Goal: Transaction & Acquisition: Purchase product/service

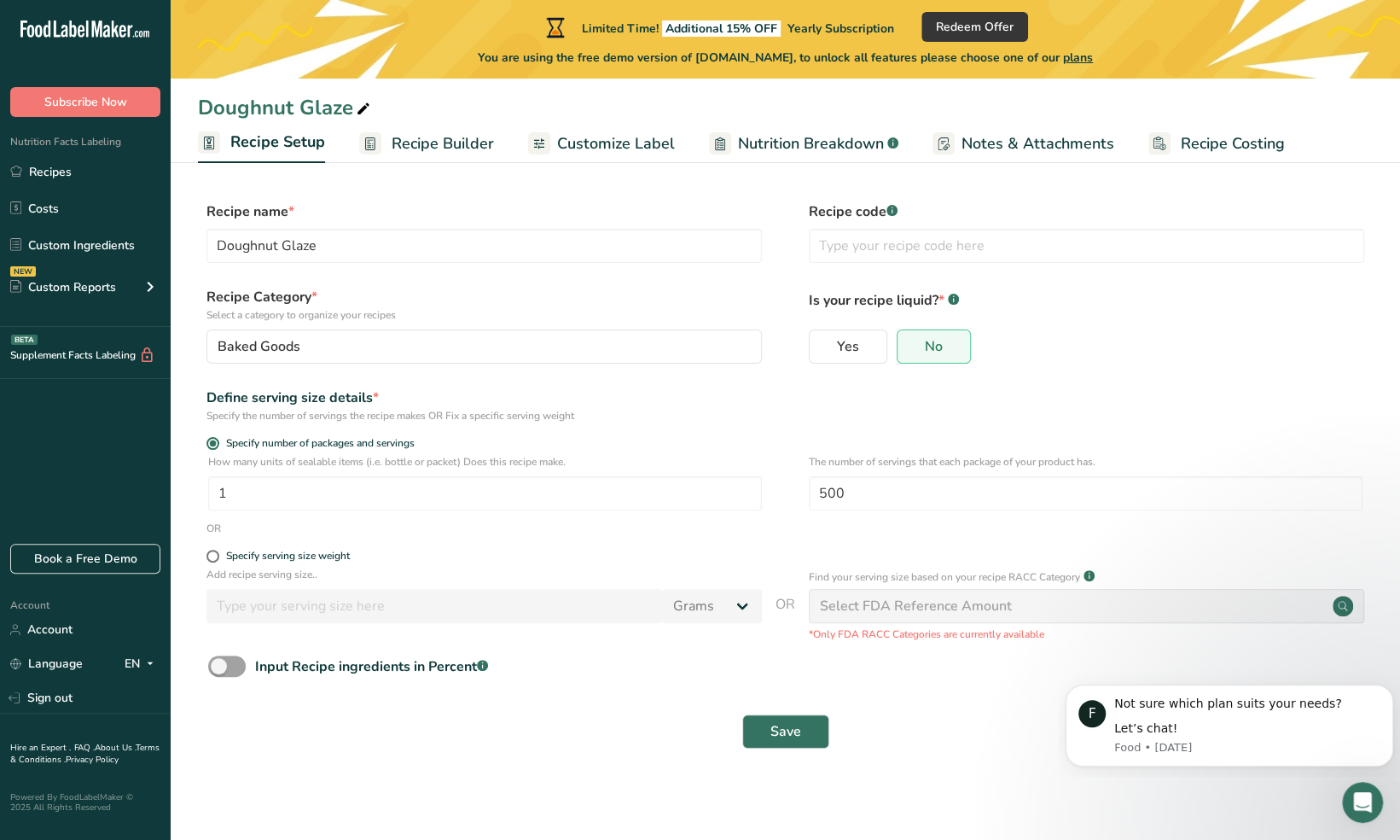
click at [1090, 65] on span "You are using the free demo version of [DOMAIN_NAME], to unlock all features pl…" at bounding box center [786, 57] width 615 height 18
click at [996, 34] on span "Redeem Offer" at bounding box center [975, 27] width 78 height 18
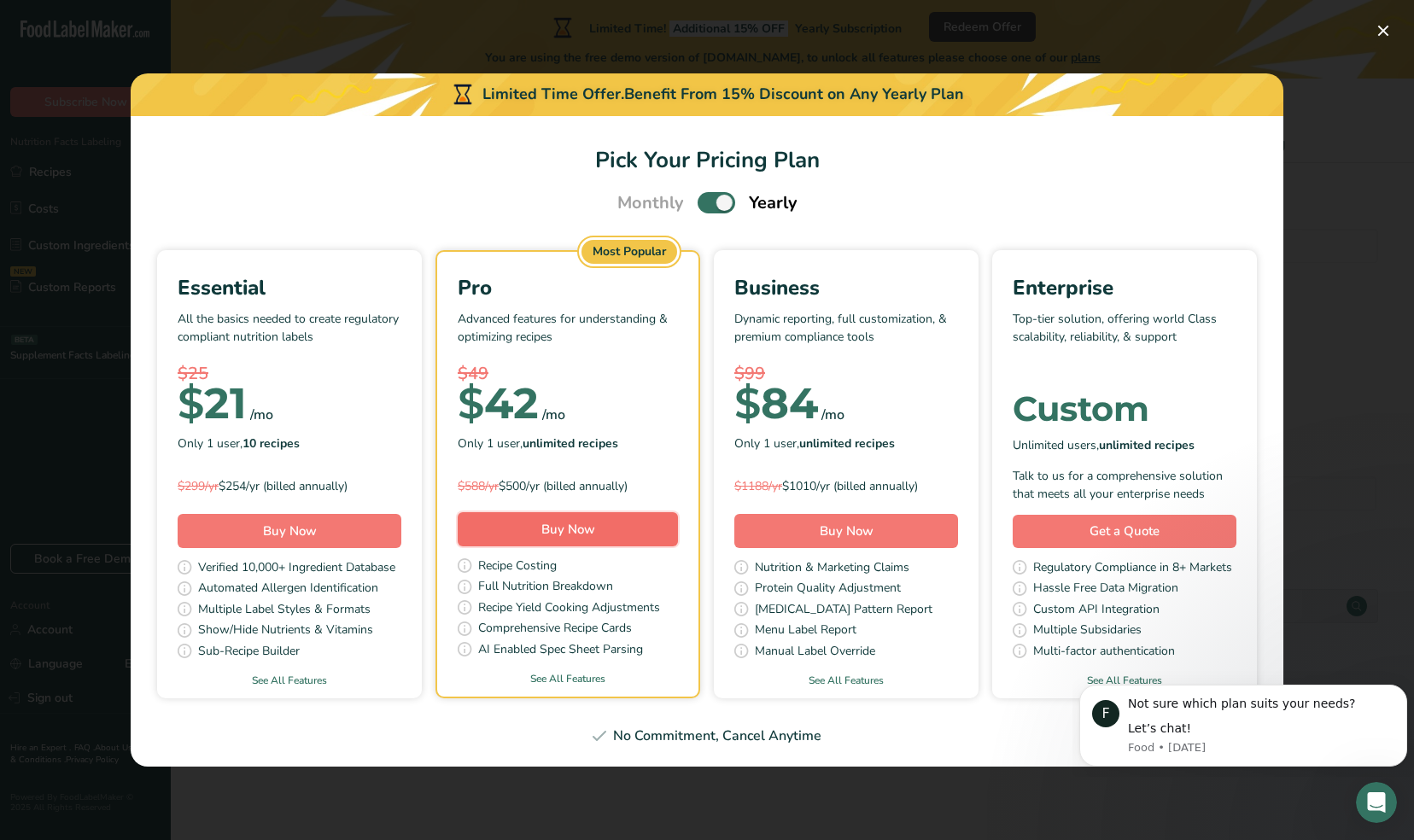
click at [607, 527] on button "Buy Now" at bounding box center [567, 530] width 220 height 34
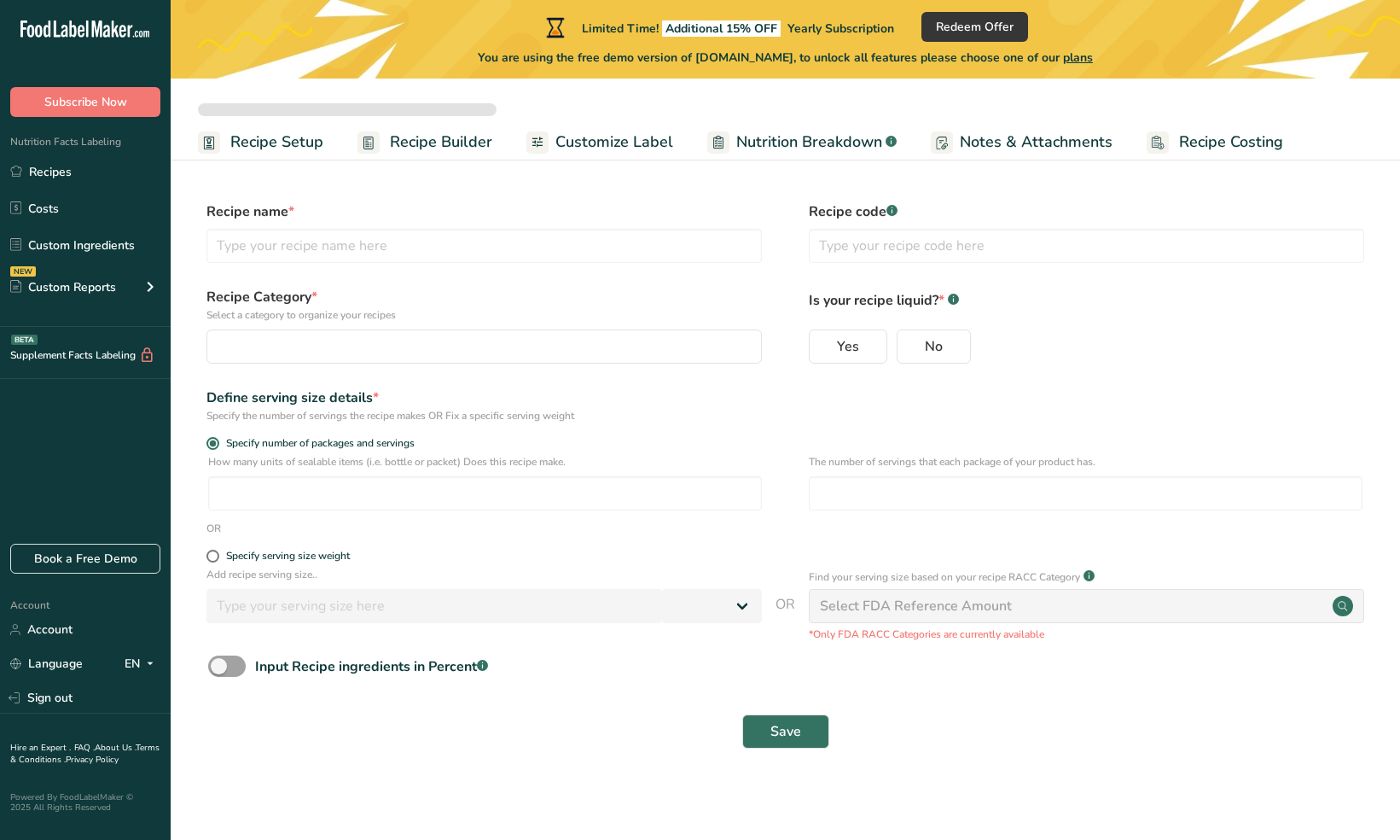
select select
type input "Doughnut Glaze"
radio input "true"
type input "1"
type input "500"
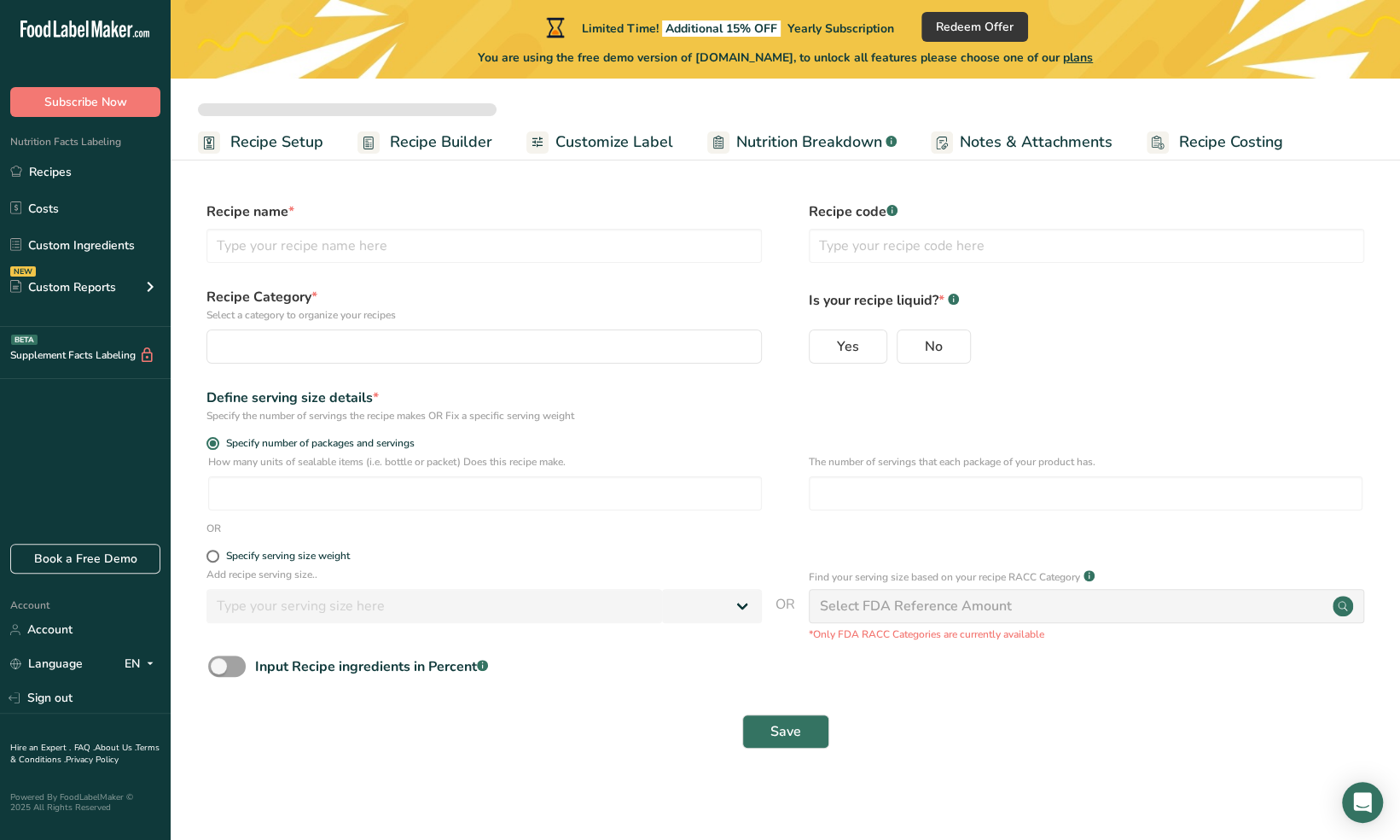
select select "0"
